Goal: Task Accomplishment & Management: Use online tool/utility

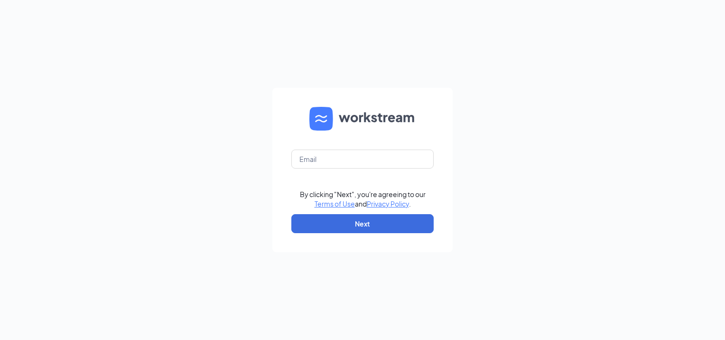
click at [421, 161] on keeper-lock "Open Keeper Popup" at bounding box center [420, 158] width 11 height 11
type input "[EMAIL_ADDRESS][DOMAIN_NAME]"
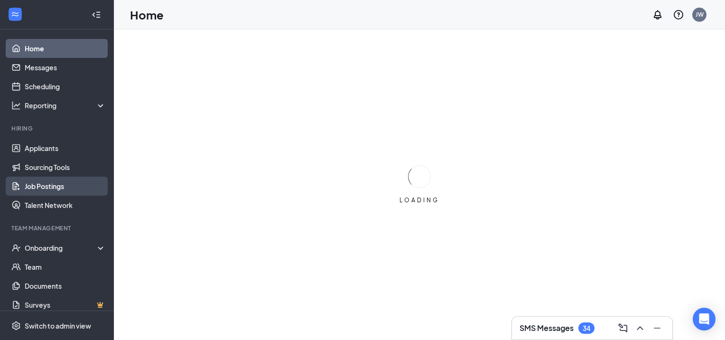
click at [42, 186] on link "Job Postings" at bounding box center [65, 186] width 81 height 19
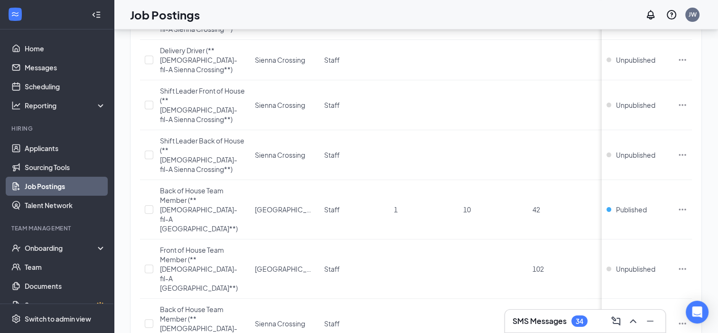
scroll to position [404, 0]
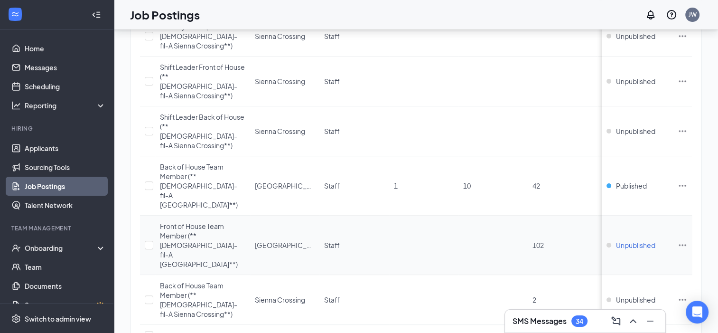
click at [647, 240] on span "Unpublished" at bounding box center [635, 244] width 39 height 9
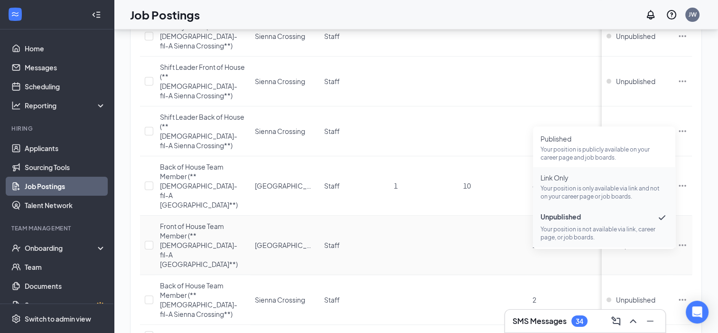
click at [558, 174] on span "Link Only" at bounding box center [603, 177] width 127 height 9
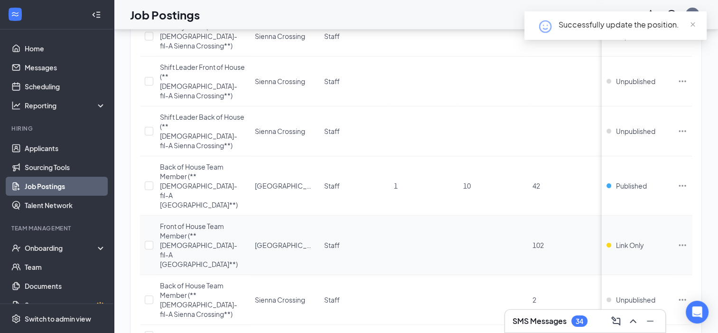
click at [687, 240] on icon "Ellipses" at bounding box center [682, 244] width 9 height 9
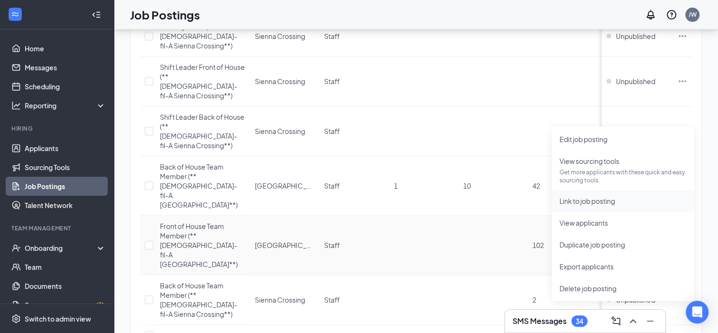
click at [597, 201] on span "Link to job posting" at bounding box center [587, 200] width 56 height 9
